Goal: Task Accomplishment & Management: Use online tool/utility

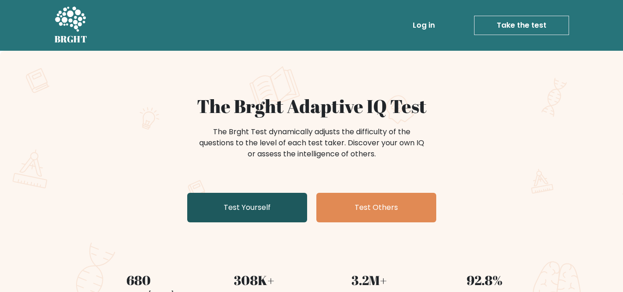
click at [258, 217] on link "Test Yourself" at bounding box center [247, 208] width 120 height 30
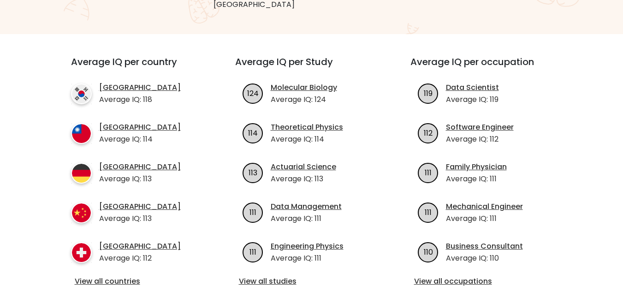
scroll to position [301, 0]
click at [111, 276] on link "View all countries" at bounding box center [137, 281] width 124 height 11
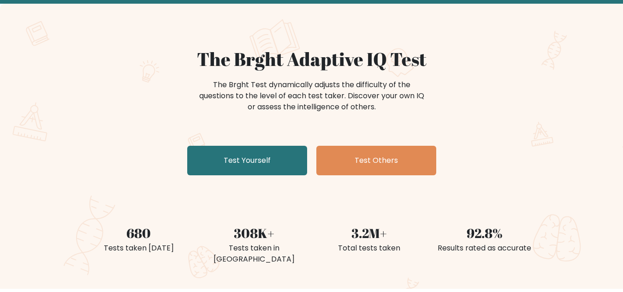
scroll to position [45, 0]
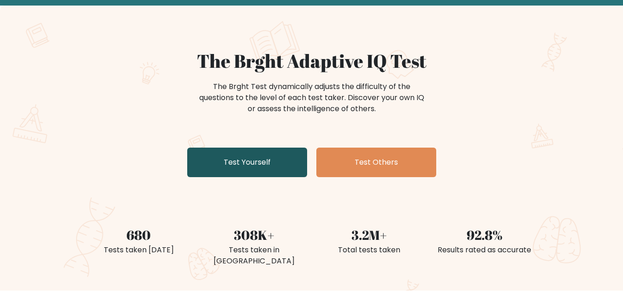
click at [236, 170] on link "Test Yourself" at bounding box center [247, 163] width 120 height 30
click at [260, 170] on link "Test Yourself" at bounding box center [247, 163] width 120 height 30
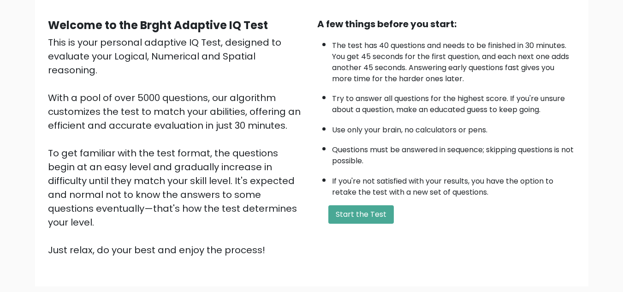
scroll to position [77, 0]
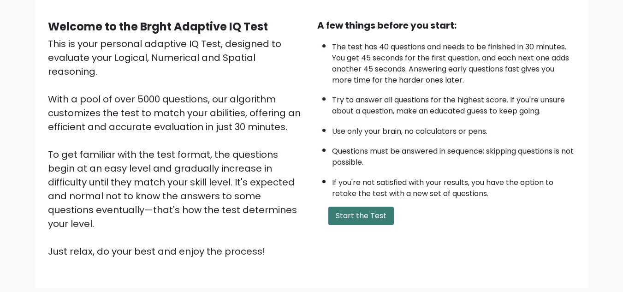
click at [373, 213] on button "Start the Test" at bounding box center [360, 216] width 65 height 18
click at [404, 161] on li "Questions must be answered in sequence; skipping questions is not possible." at bounding box center [453, 154] width 243 height 27
click at [360, 210] on button "Start the Test" at bounding box center [360, 216] width 65 height 18
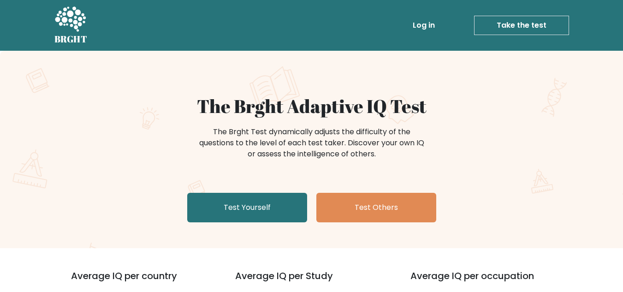
click at [284, 209] on link "Test Yourself" at bounding box center [247, 208] width 120 height 30
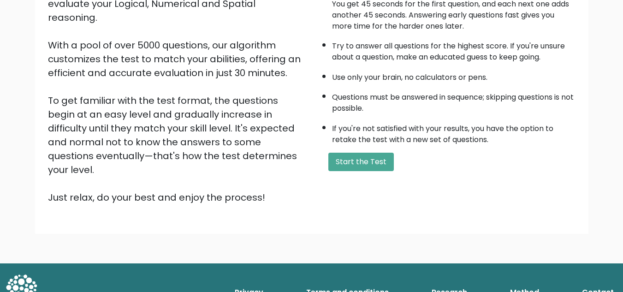
scroll to position [130, 0]
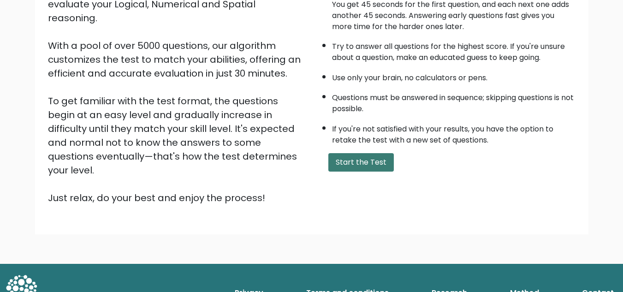
click at [350, 157] on button "Start the Test" at bounding box center [360, 162] width 65 height 18
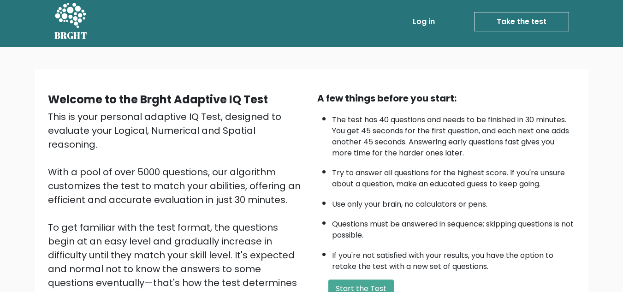
scroll to position [0, 0]
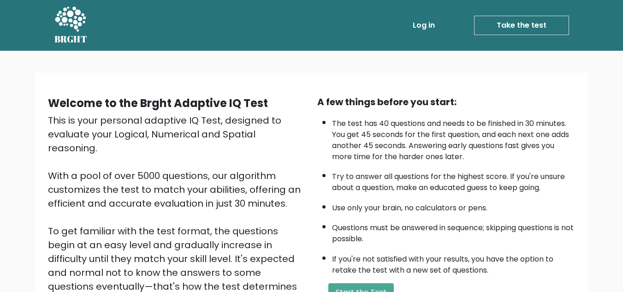
click at [531, 20] on link "Take the test" at bounding box center [521, 25] width 95 height 19
click at [427, 25] on link "Log in" at bounding box center [424, 25] width 30 height 18
